Goal: Task Accomplishment & Management: Use online tool/utility

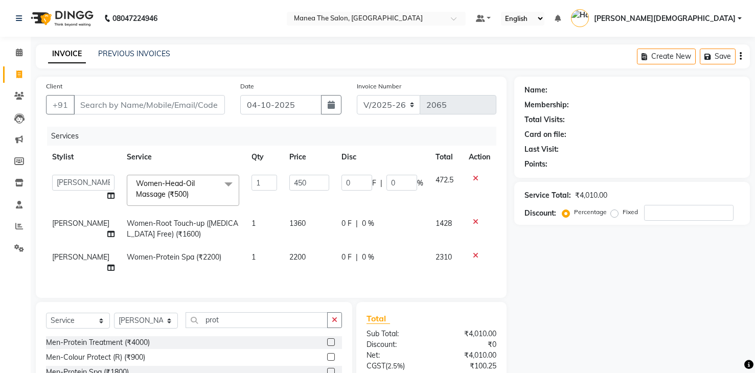
select select "5481"
select select "84828"
select select "service"
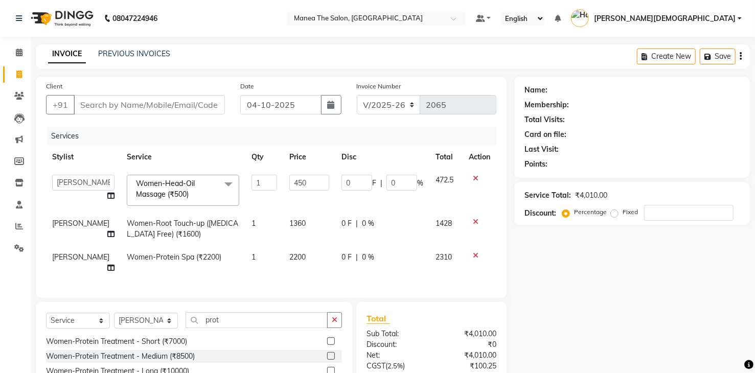
click at [723, 126] on div "Name: Membership: Total Visits: Card on file: Last Visit: Points:" at bounding box center [631, 125] width 215 height 89
click at [726, 148] on div "Last Visit:" at bounding box center [631, 149] width 215 height 11
click at [642, 281] on div "Name: Membership: Total Visits: Card on file: Last Visit: Points: Service Total…" at bounding box center [635, 265] width 243 height 376
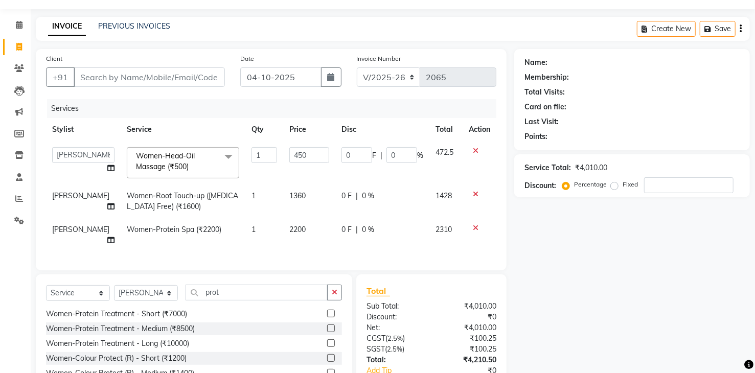
scroll to position [51, 0]
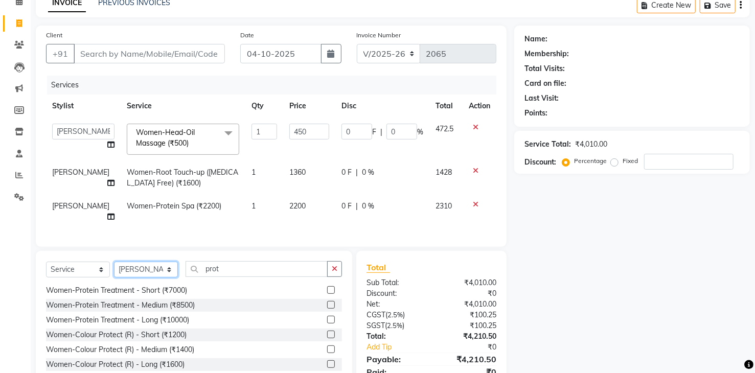
click at [159, 270] on select "Select Stylist Mamatha Pooja Renuka Sameer khan Shakeer Shanu Shravanthi" at bounding box center [146, 270] width 64 height 16
select select "60439"
click at [114, 262] on select "Select Stylist Mamatha Pooja Renuka Sameer khan Shakeer Shanu Shravanthi" at bounding box center [146, 270] width 64 height 16
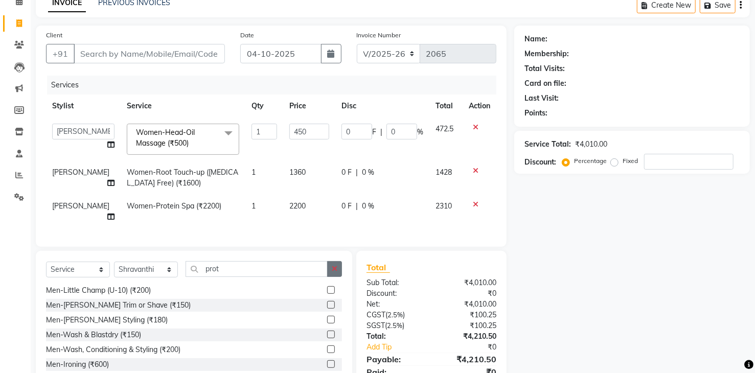
click at [337, 270] on button "button" at bounding box center [334, 269] width 15 height 16
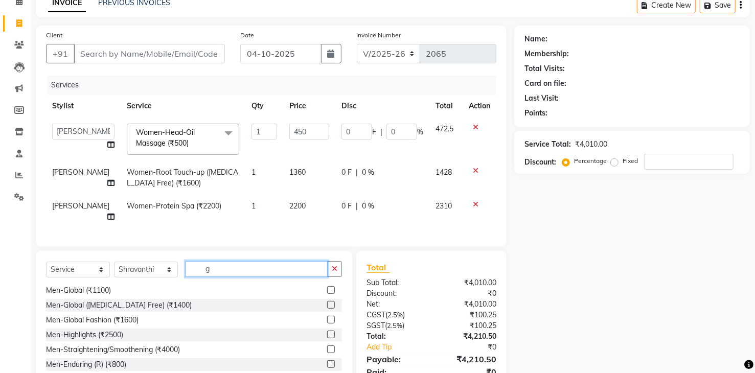
scroll to position [0, 0]
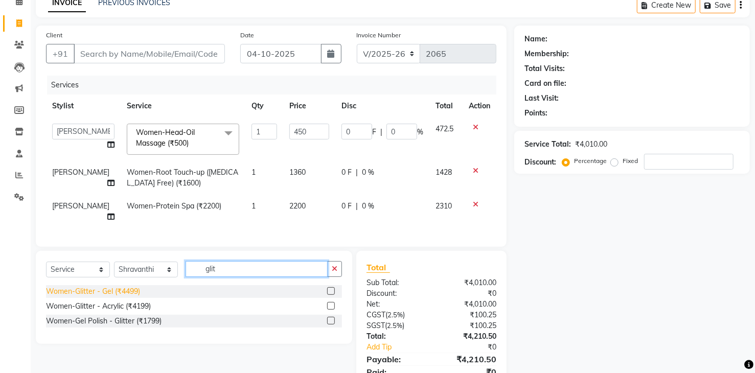
type input "glit"
click at [133, 289] on div "Women-Glitter - Gel (₹4499)" at bounding box center [93, 291] width 94 height 11
checkbox input "false"
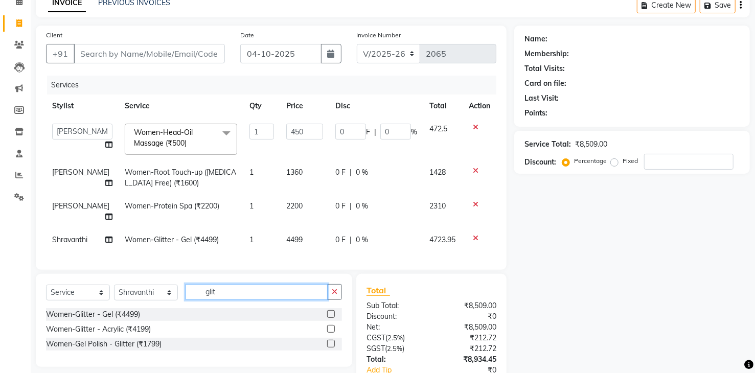
drag, startPoint x: 268, startPoint y: 289, endPoint x: 274, endPoint y: 290, distance: 6.2
click at [269, 289] on input "glit" at bounding box center [256, 292] width 142 height 16
click at [306, 233] on td "4499" at bounding box center [304, 239] width 49 height 23
select select "60439"
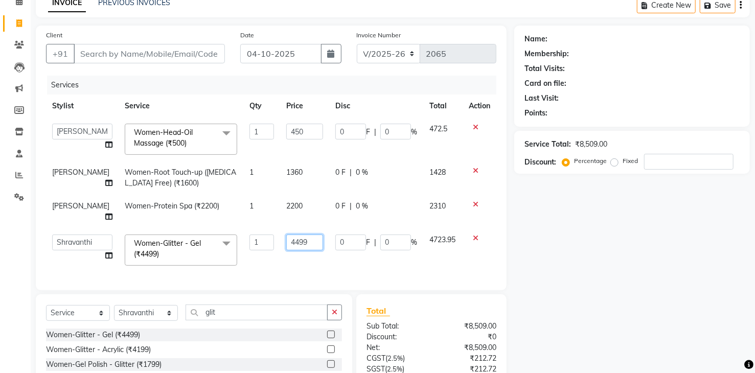
click at [308, 235] on input "4499" at bounding box center [304, 243] width 36 height 16
type input "4"
type input "3825"
click at [557, 260] on div "Name: Membership: Total Visits: Card on file: Last Visit: Points: Service Total…" at bounding box center [635, 235] width 243 height 419
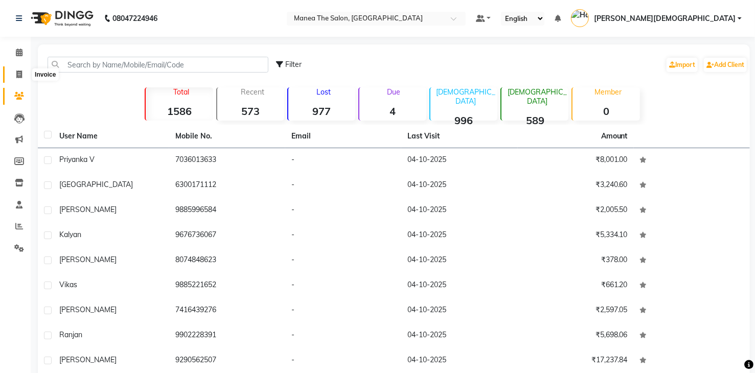
click at [19, 76] on icon at bounding box center [19, 75] width 6 height 8
select select "service"
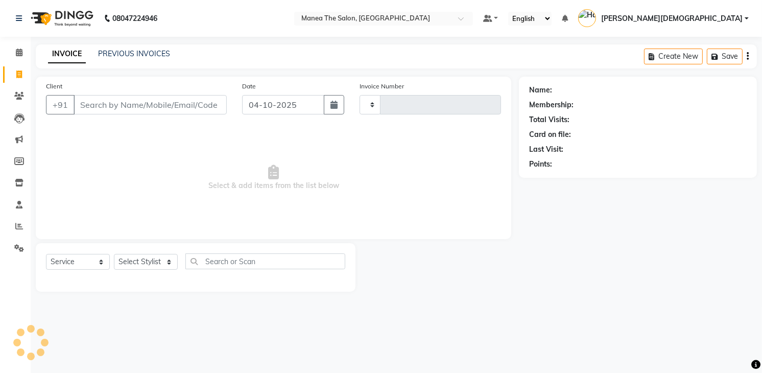
type input "2065"
select select "5481"
